Goal: Check status: Check status

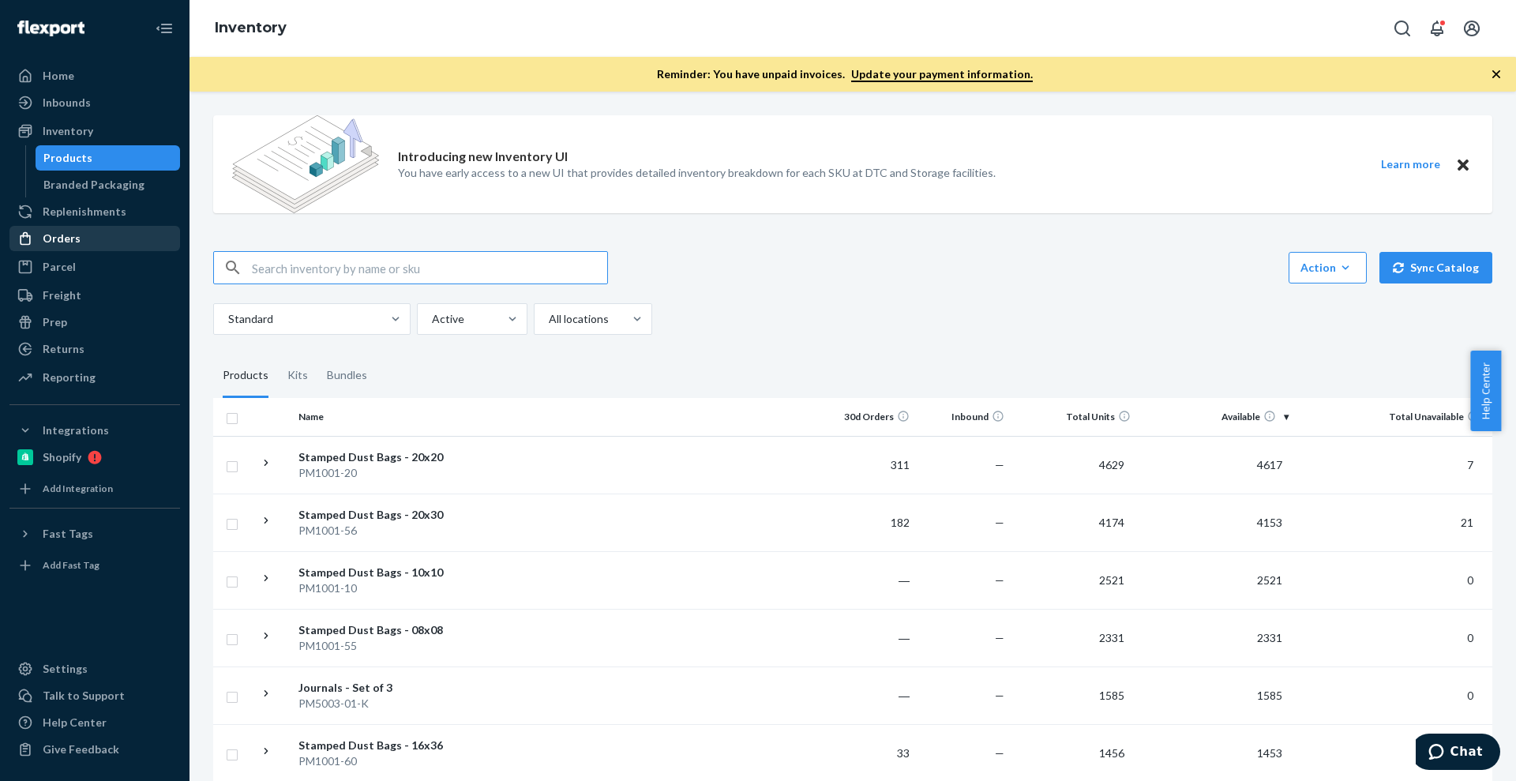
click at [76, 228] on div "Orders" at bounding box center [94, 238] width 167 height 22
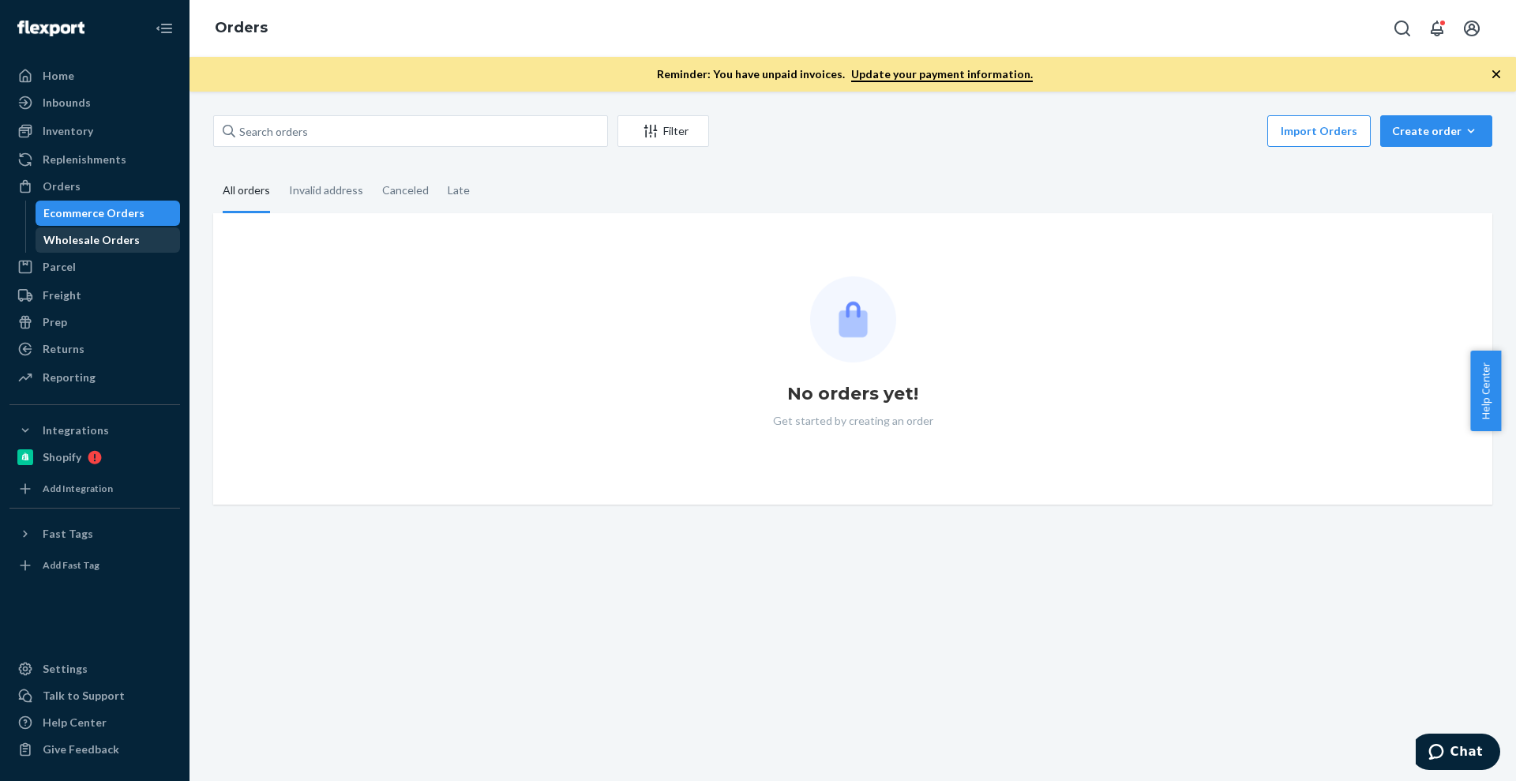
click at [107, 243] on div "Wholesale Orders" at bounding box center [91, 240] width 96 height 16
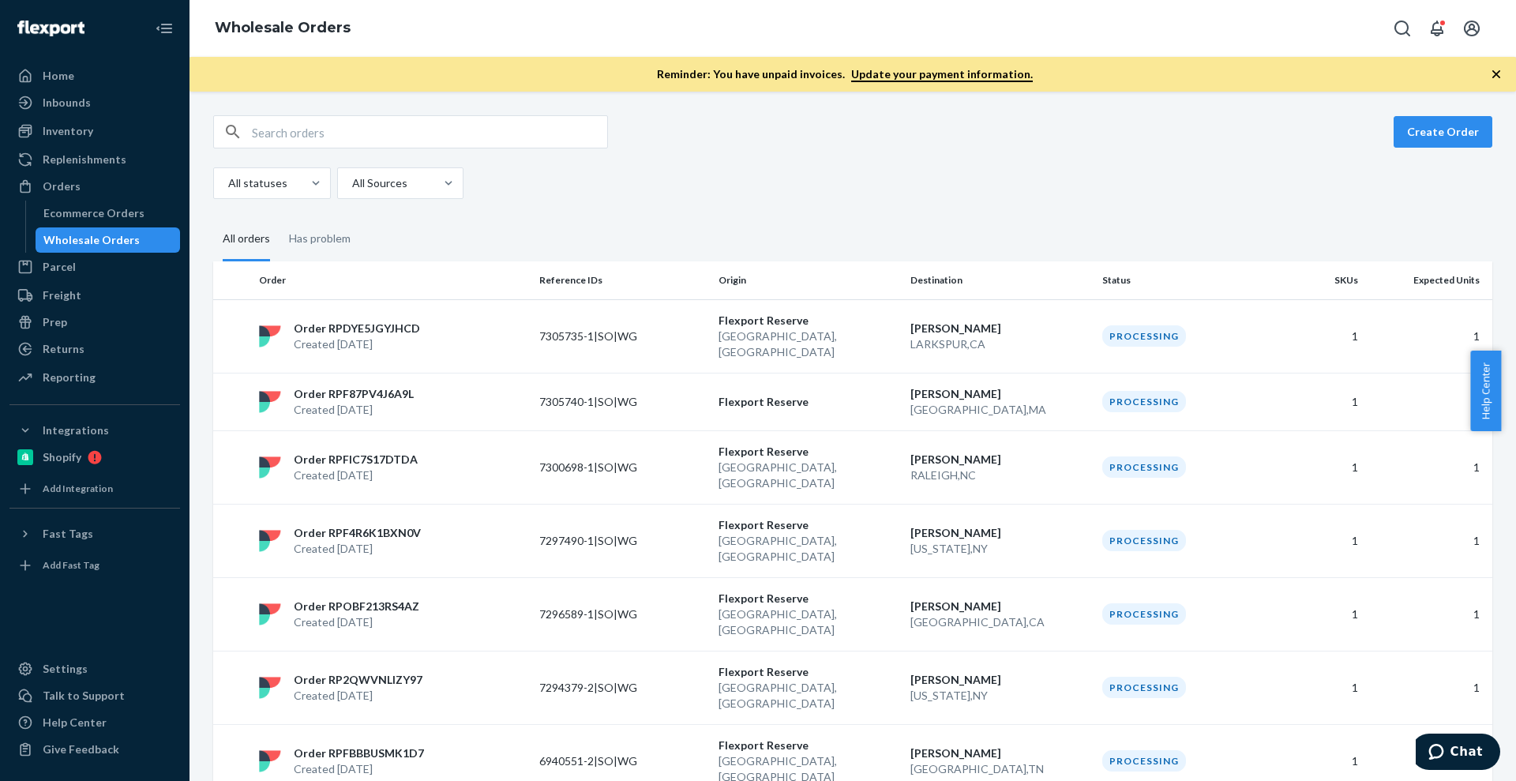
click at [398, 108] on div "Create Order All statuses All Sources All orders Has problem Order Reference ID…" at bounding box center [853, 436] width 1327 height 689
click at [391, 122] on input "text" at bounding box center [429, 132] width 355 height 32
paste input "z1nlh?E4319}"
type input "z1nlh?E4319}"
click at [462, 127] on input "text" at bounding box center [429, 132] width 355 height 32
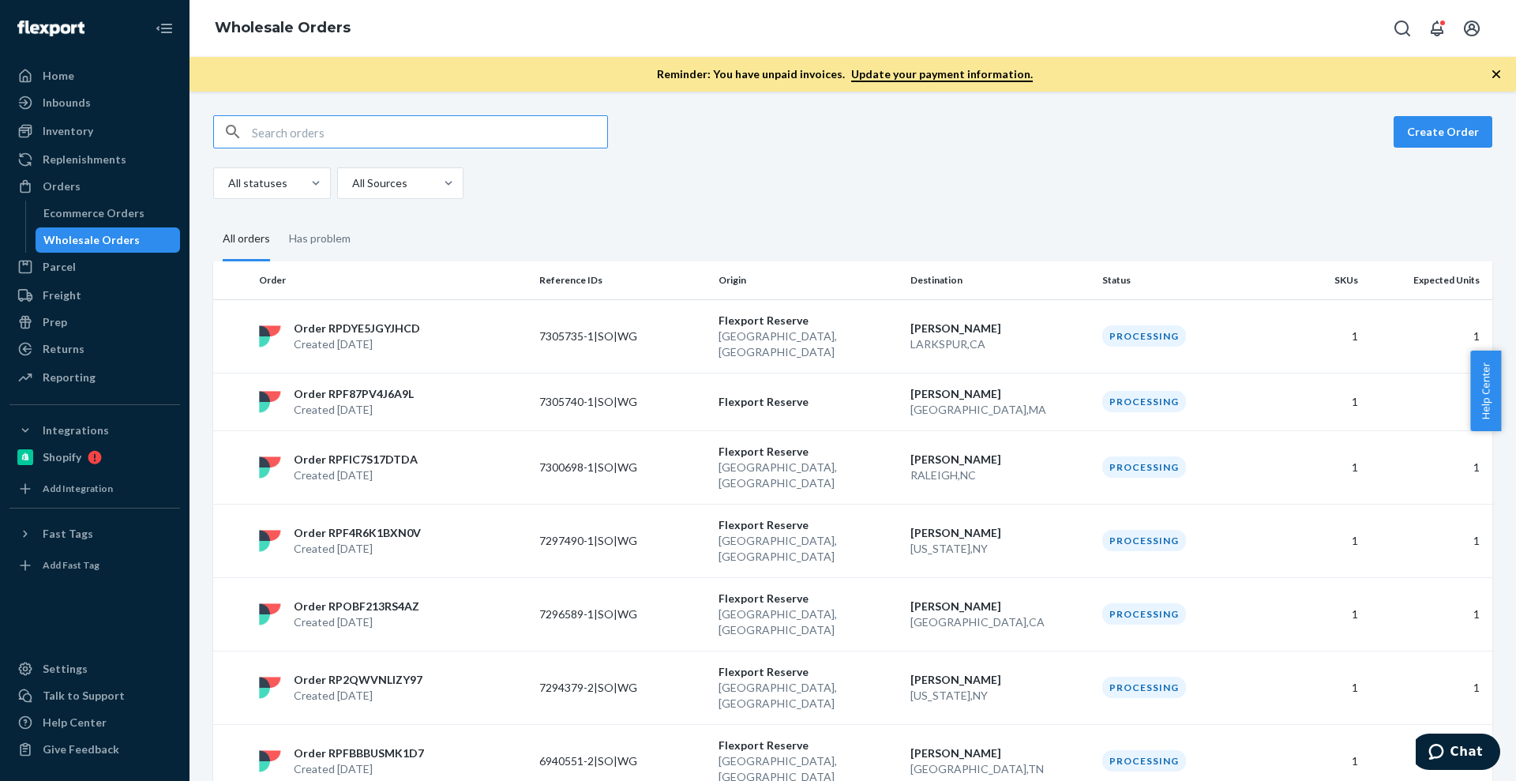
click at [462, 127] on input "text" at bounding box center [429, 132] width 355 height 32
paste input "442968"
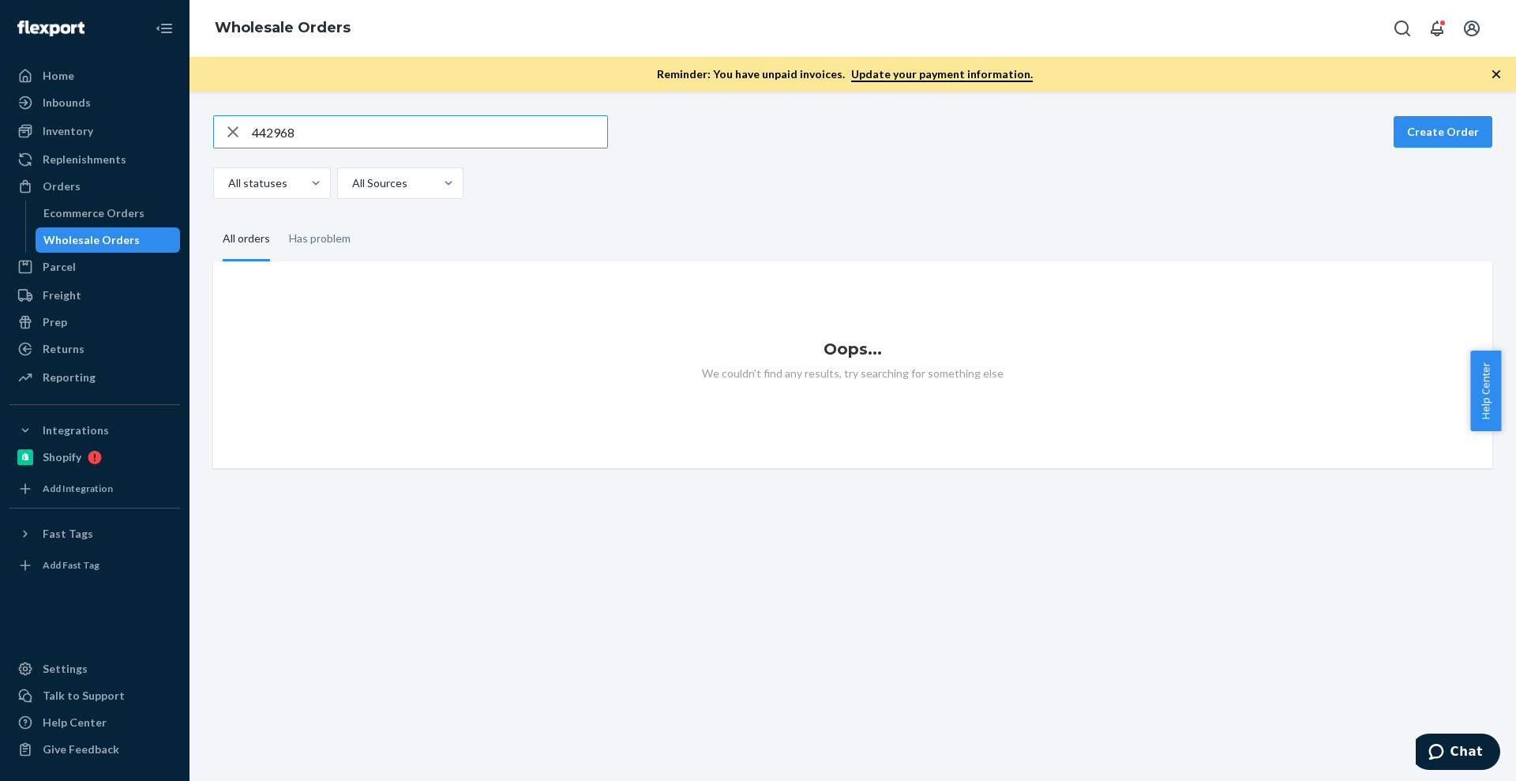
click at [425, 152] on div "442968 Create Order All statuses All Sources" at bounding box center [852, 157] width 1279 height 84
click at [440, 133] on input "442968" at bounding box center [429, 132] width 355 height 32
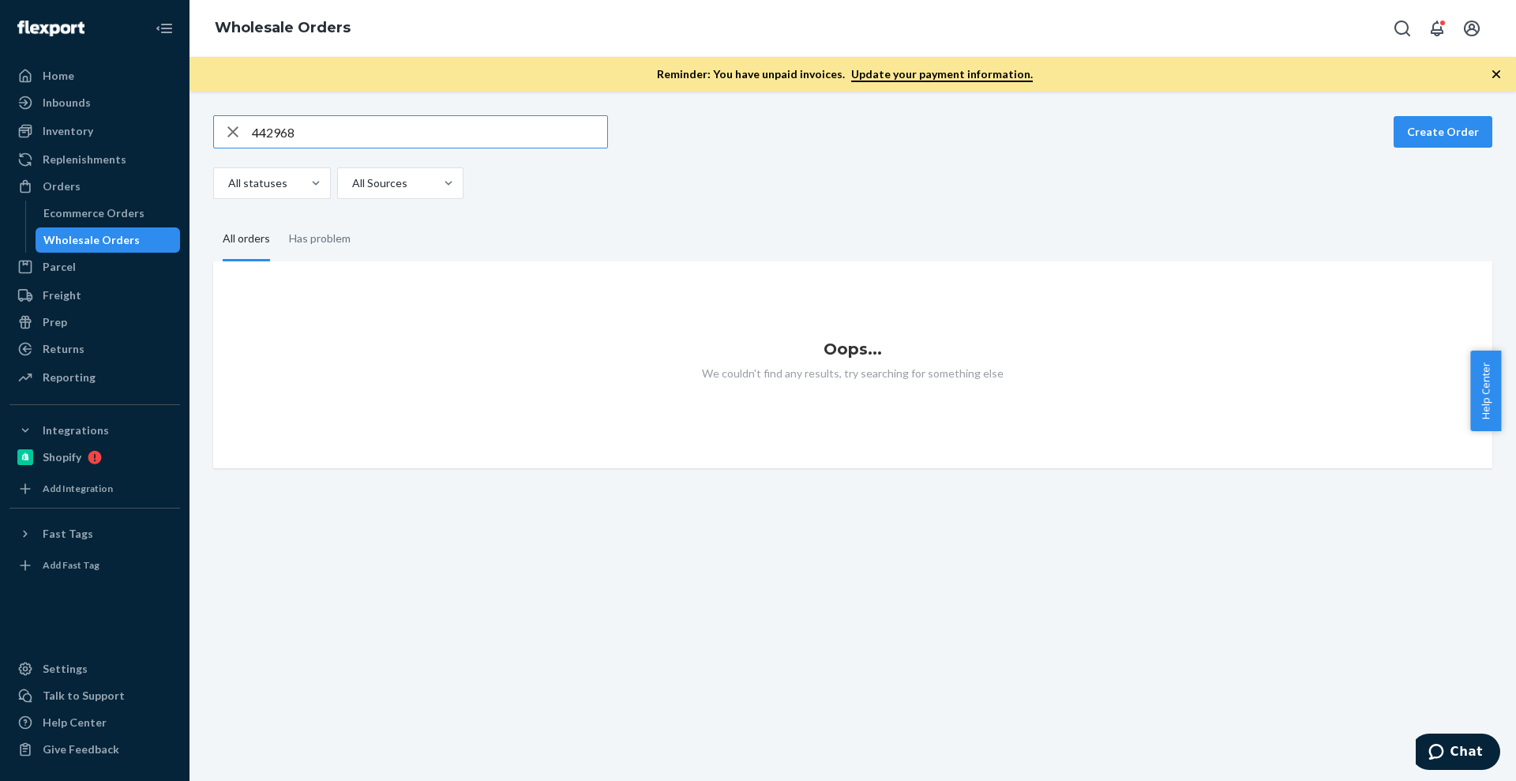
paste input "7204"
click at [294, 128] on input "447204" at bounding box center [429, 132] width 355 height 32
paste input "[PERSON_NAME]"
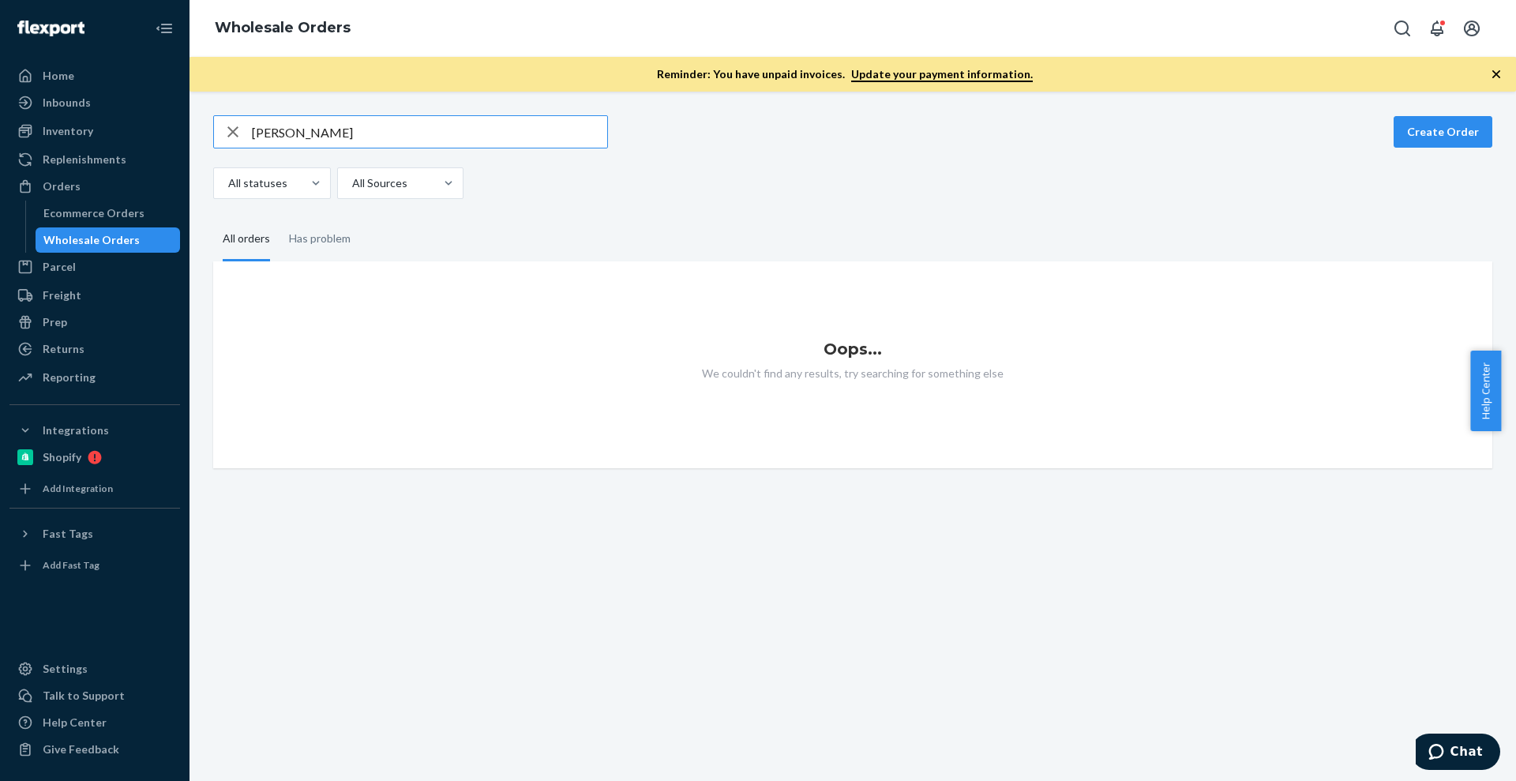
click at [357, 138] on input "[PERSON_NAME]" at bounding box center [429, 132] width 355 height 32
click at [369, 118] on input "[PERSON_NAME]" at bounding box center [429, 132] width 355 height 32
paste input "[STREET_ADDRESS]"
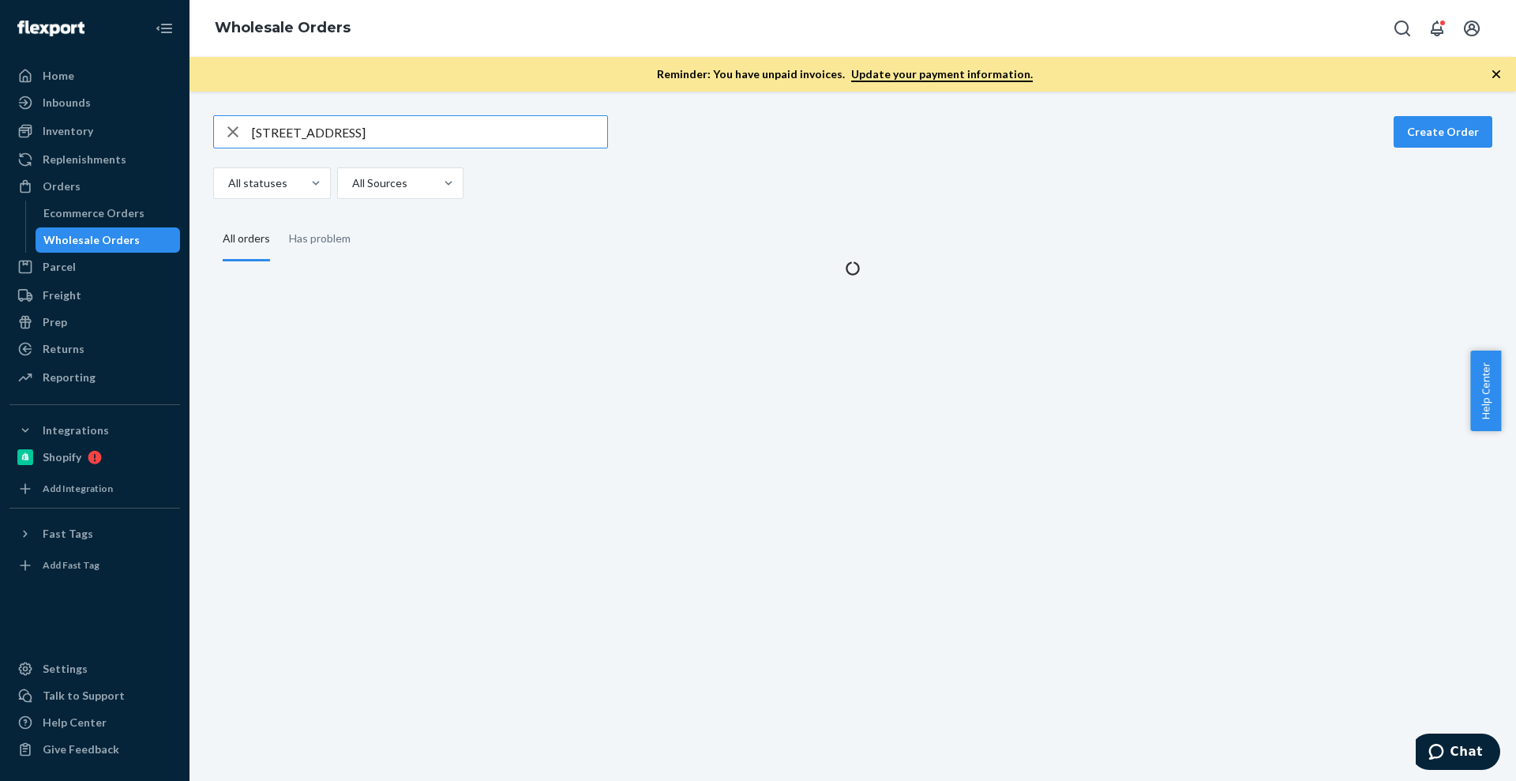
type input "[STREET_ADDRESS]"
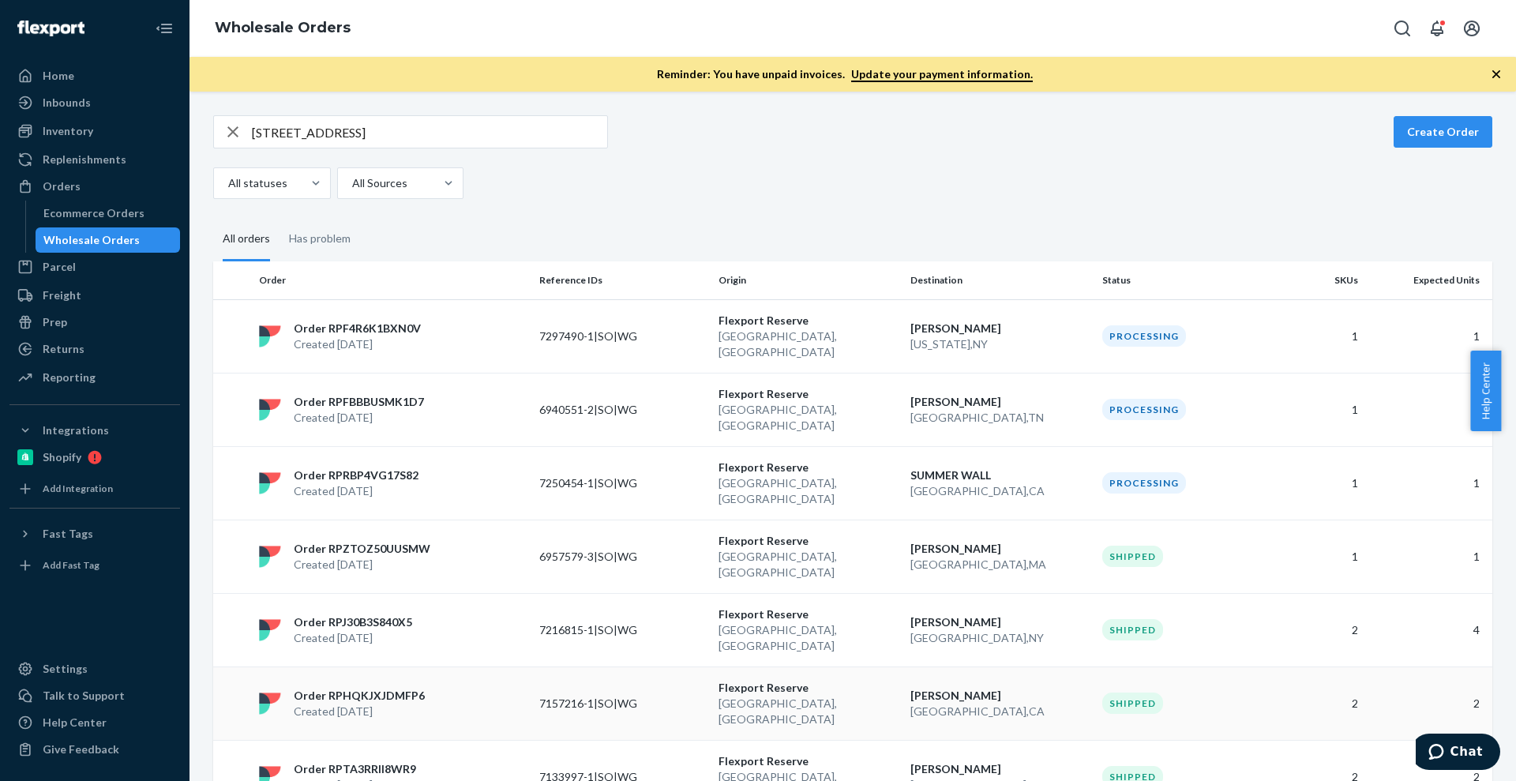
click at [409, 688] on p "Order RPHQKJXJDMFP6" at bounding box center [359, 696] width 131 height 16
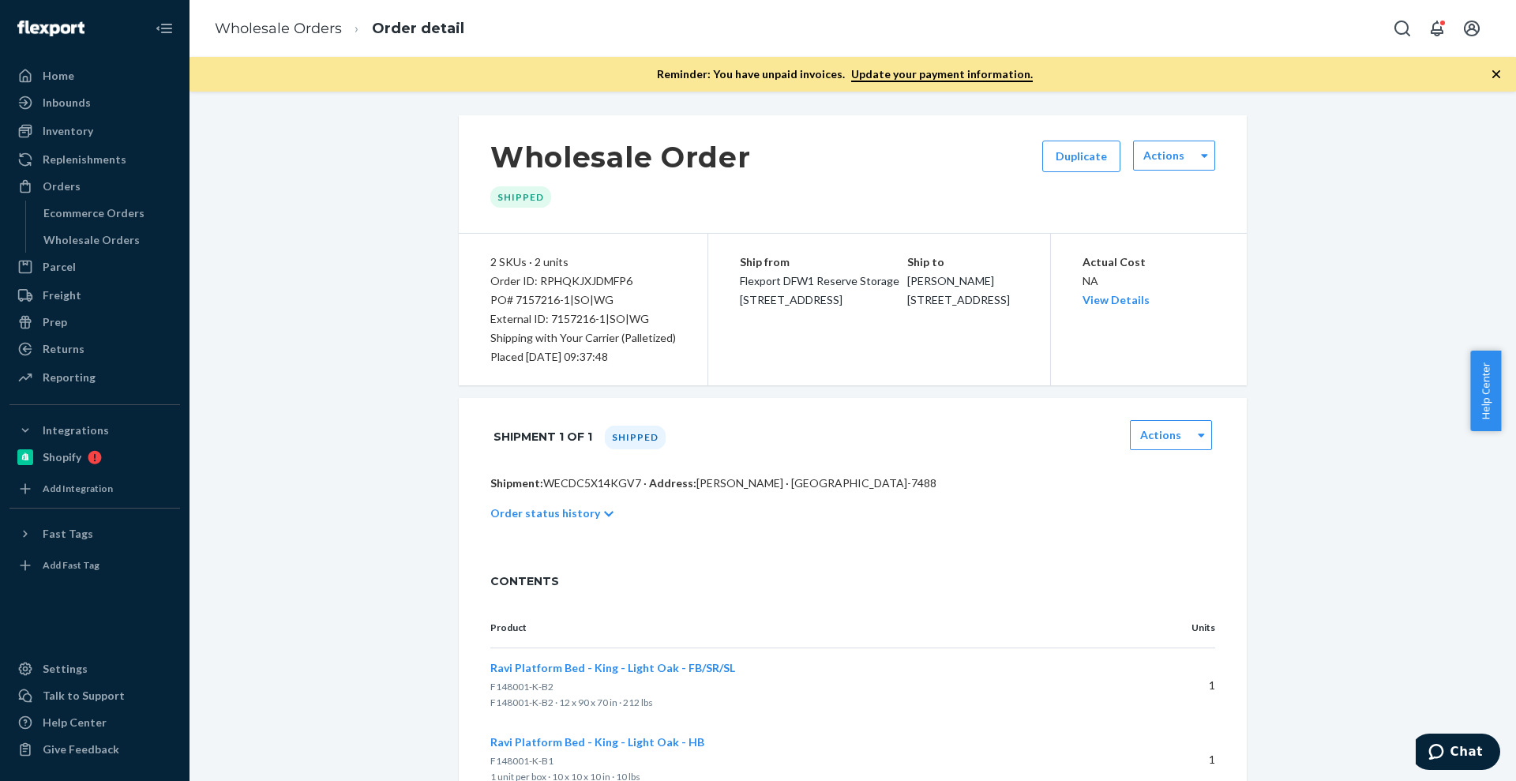
click at [581, 281] on div "Order ID: RPHQKJXJDMFP6" at bounding box center [583, 281] width 186 height 19
copy div "Order ID: RPHQKJXJDMFP6"
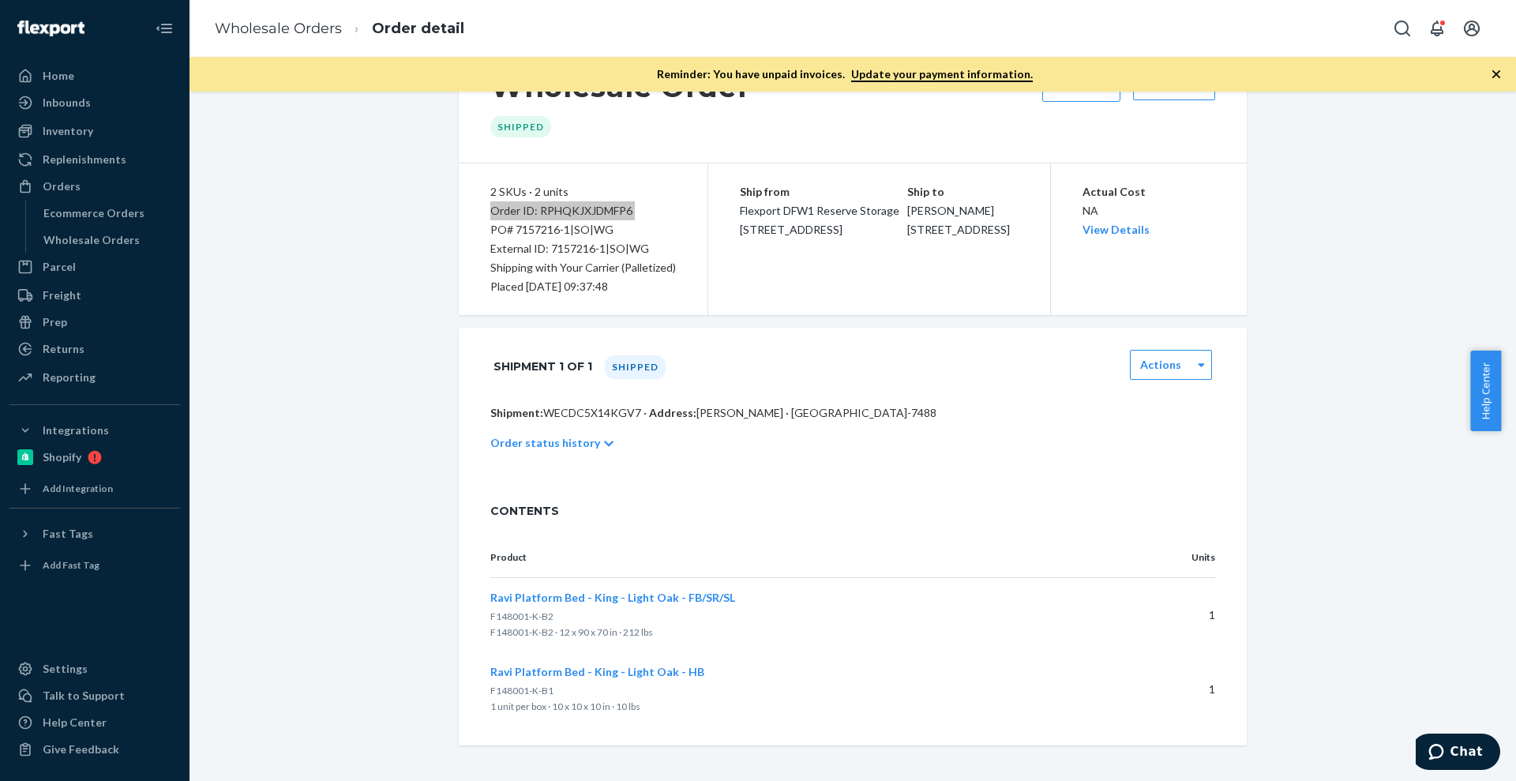
scroll to position [73, 0]
click at [575, 430] on div "Order status history" at bounding box center [852, 441] width 725 height 44
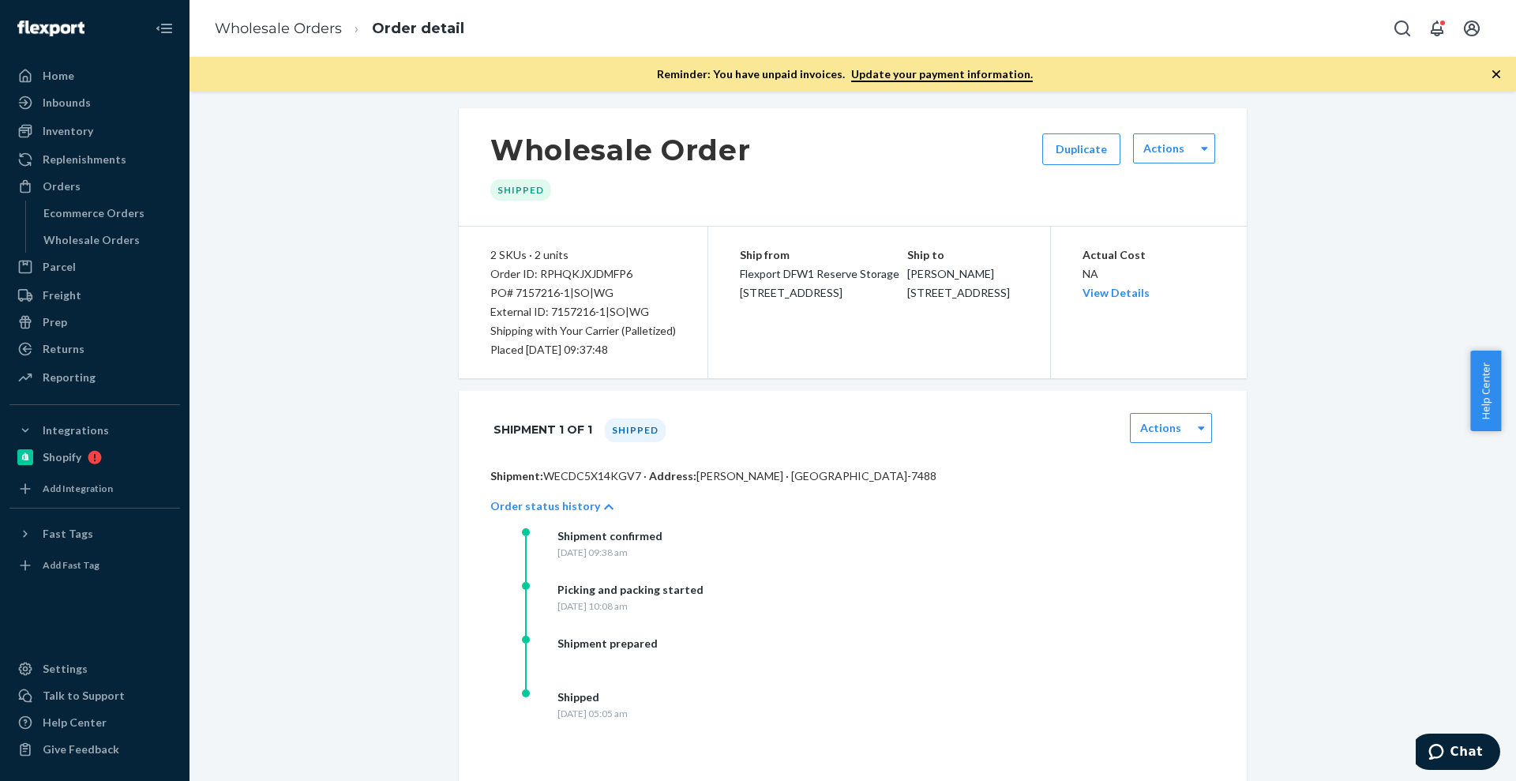
scroll to position [0, 0]
